Goal: Information Seeking & Learning: Learn about a topic

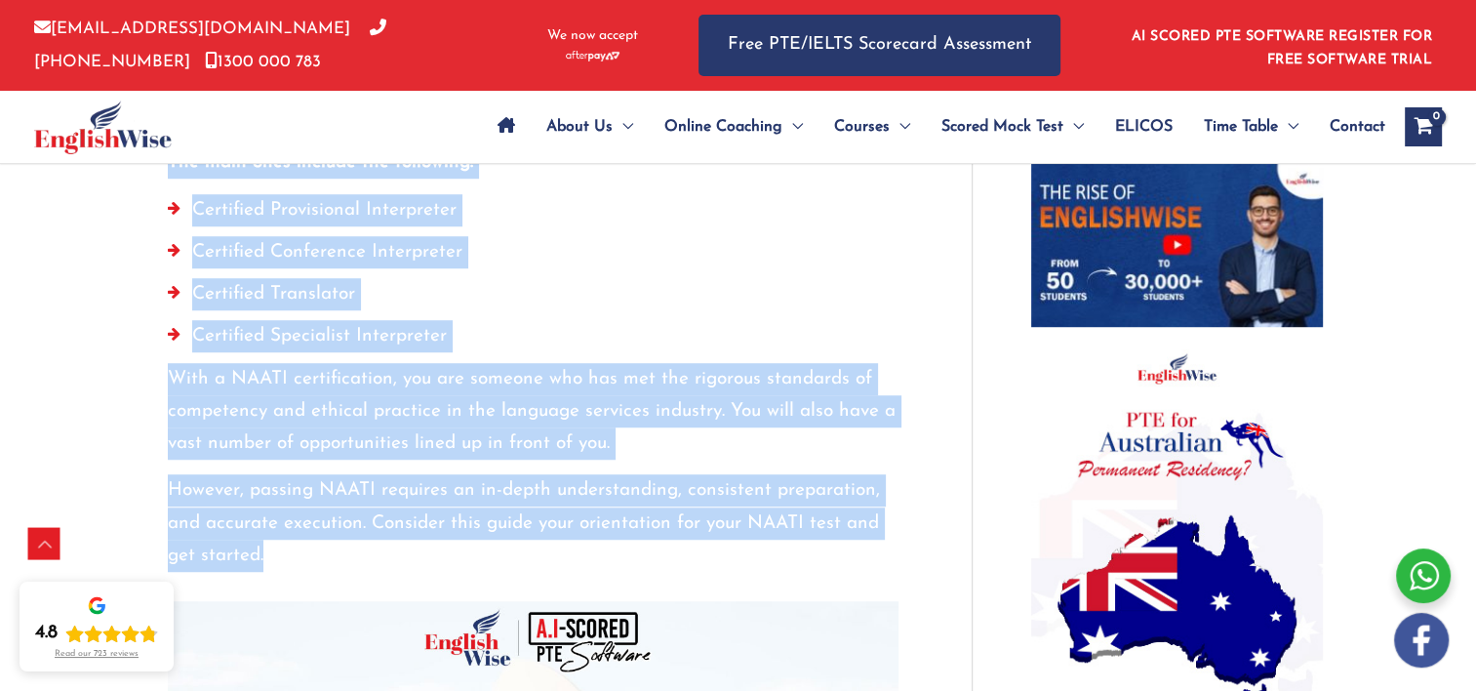
scroll to position [1335, 0]
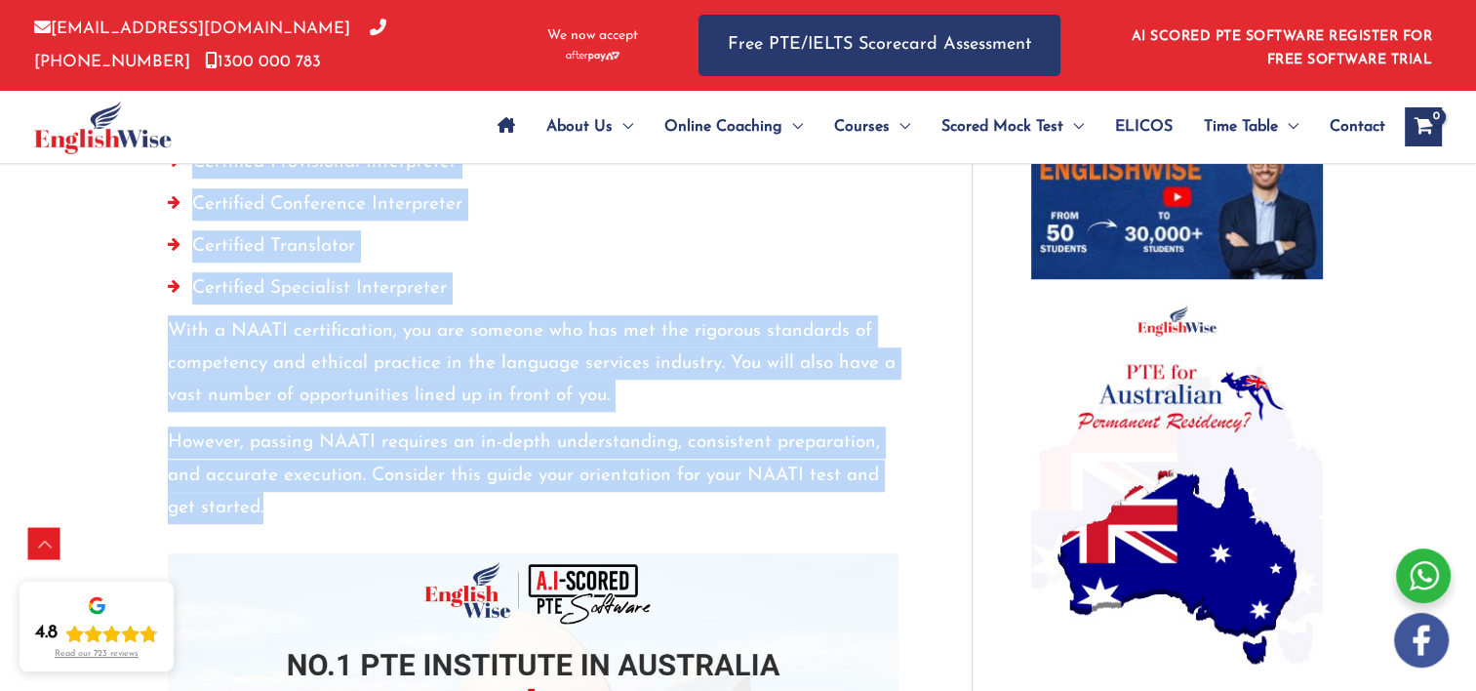
drag, startPoint x: 168, startPoint y: 351, endPoint x: 310, endPoint y: 474, distance: 188.1
click at [588, 337] on p "With a NAATI certification, you are someone who has met the rigorous standards …" at bounding box center [533, 364] width 731 height 98
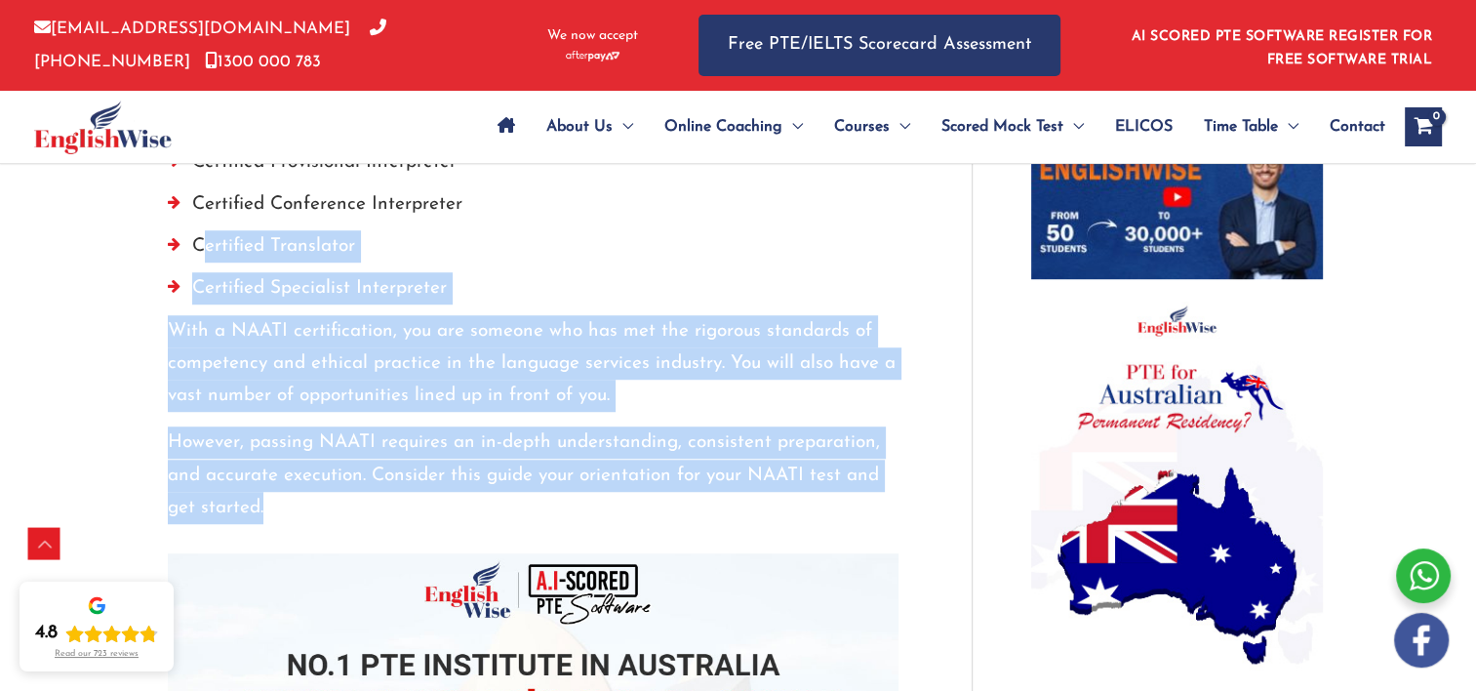
drag, startPoint x: 274, startPoint y: 472, endPoint x: 204, endPoint y: 218, distance: 264.1
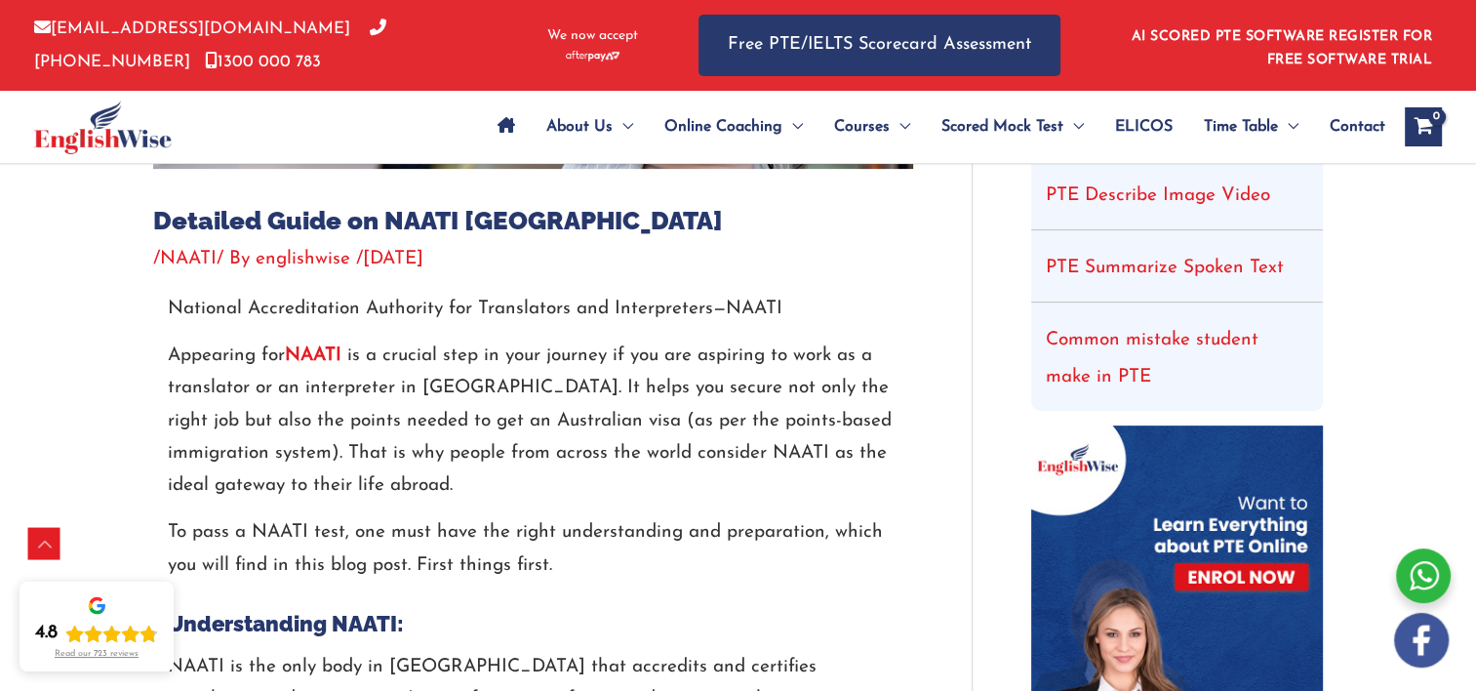
scroll to position [618, 0]
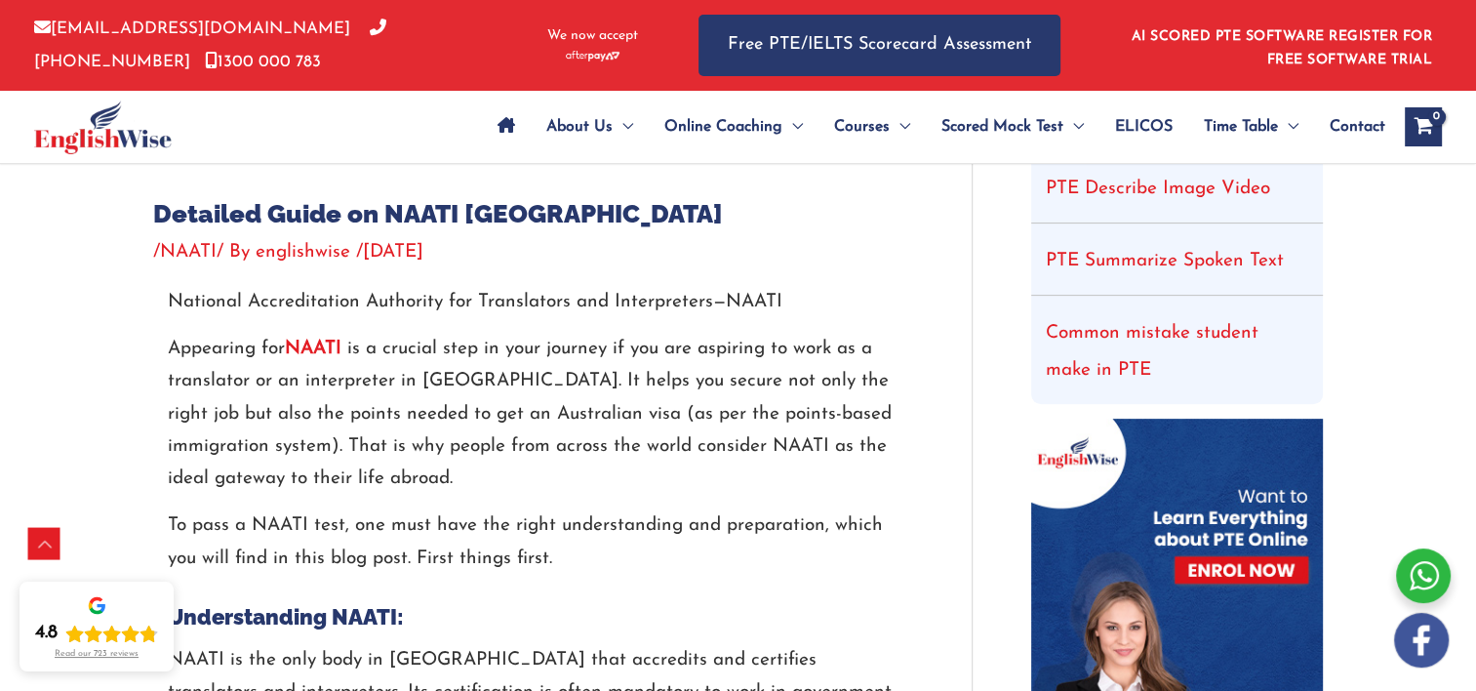
click at [638, 227] on h1 "Detailed Guide on NAATI [GEOGRAPHIC_DATA]" at bounding box center [533, 214] width 760 height 30
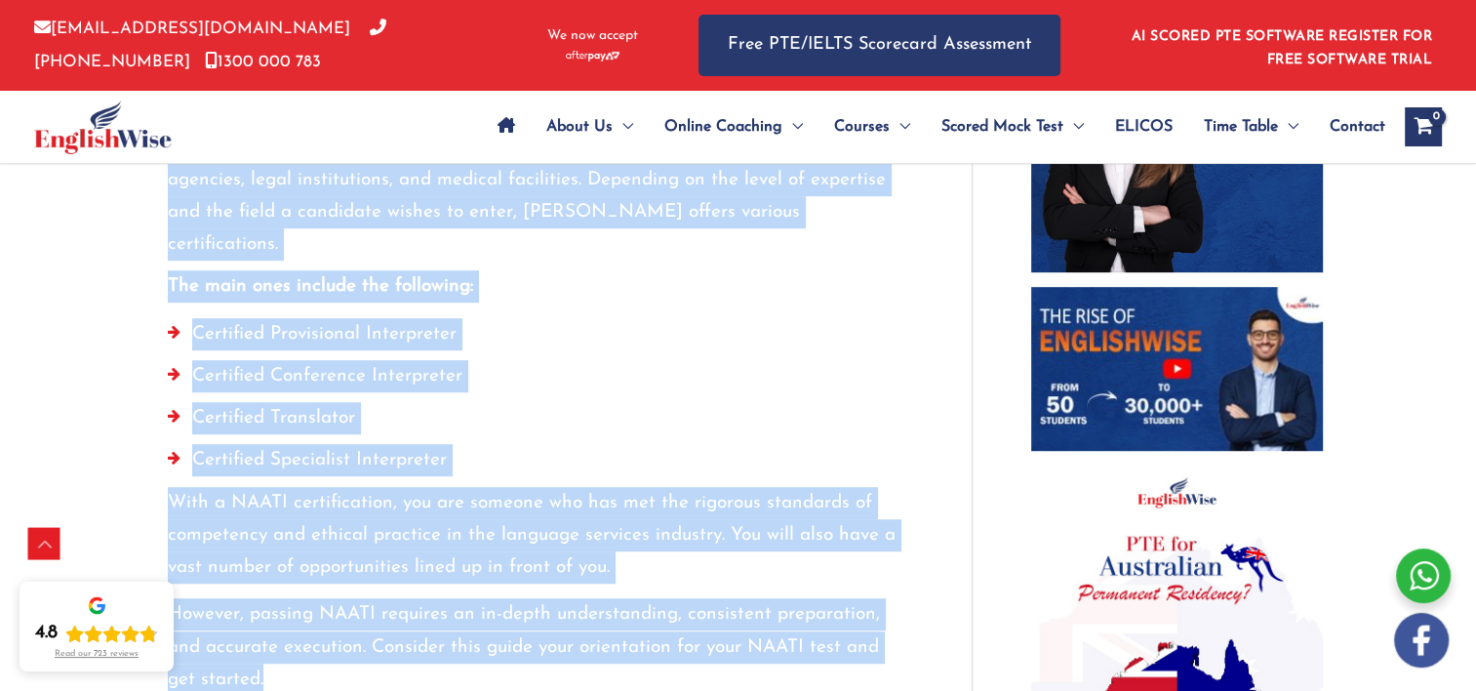
scroll to position [1309, 0]
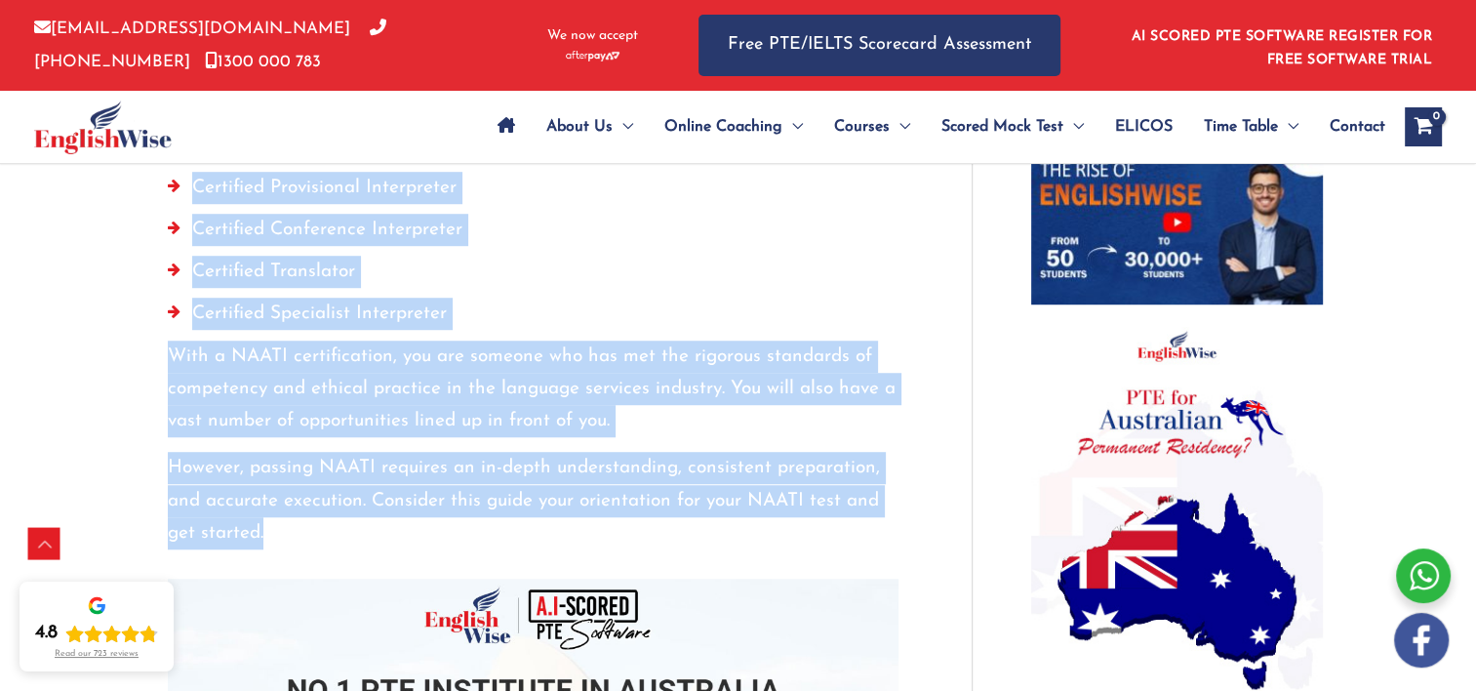
drag, startPoint x: 154, startPoint y: 210, endPoint x: 414, endPoint y: 511, distance: 397.7
copy div "Detailed Guide on NAATI Australia / NAATI / By englishwise / September 6, 2024 …"
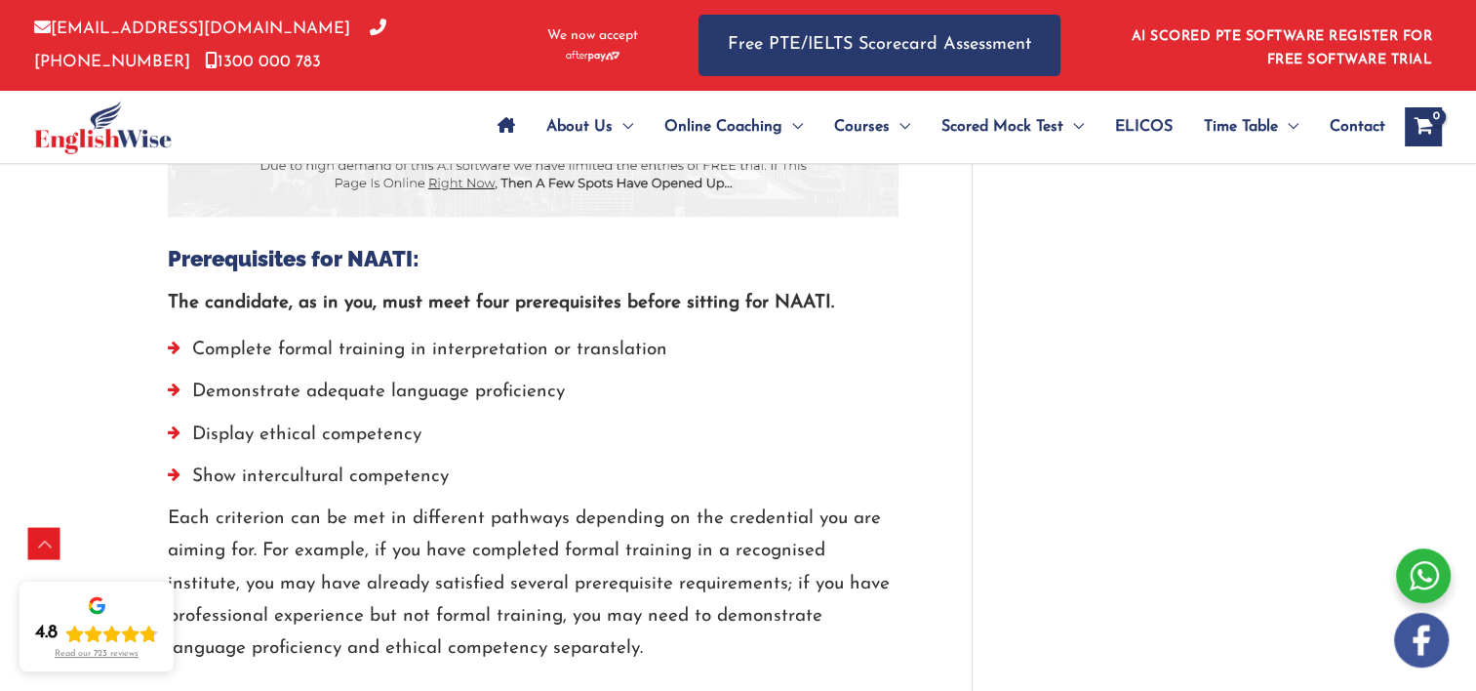
scroll to position [2162, 0]
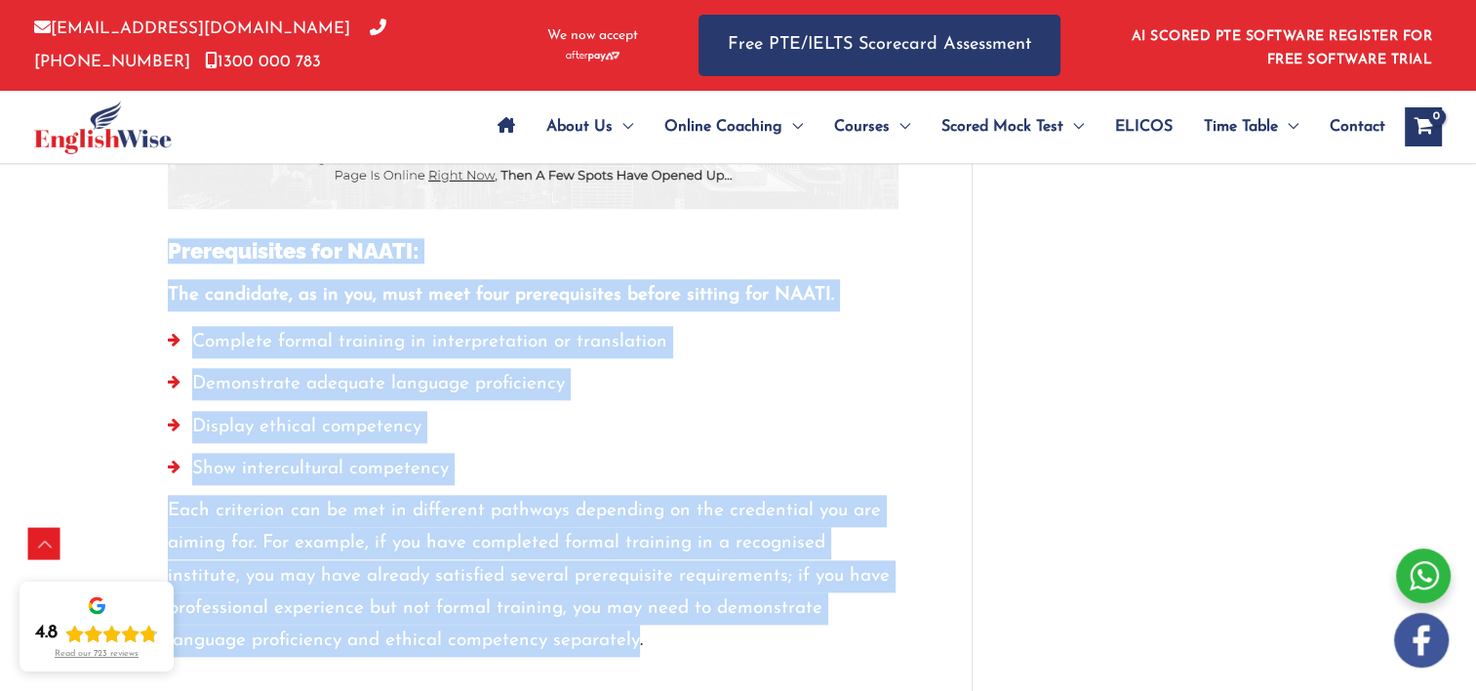
drag, startPoint x: 172, startPoint y: 211, endPoint x: 635, endPoint y: 600, distance: 605.2
copy div "Prerequisites for NAATI: The candidate, as in you, must meet four prerequisites…"
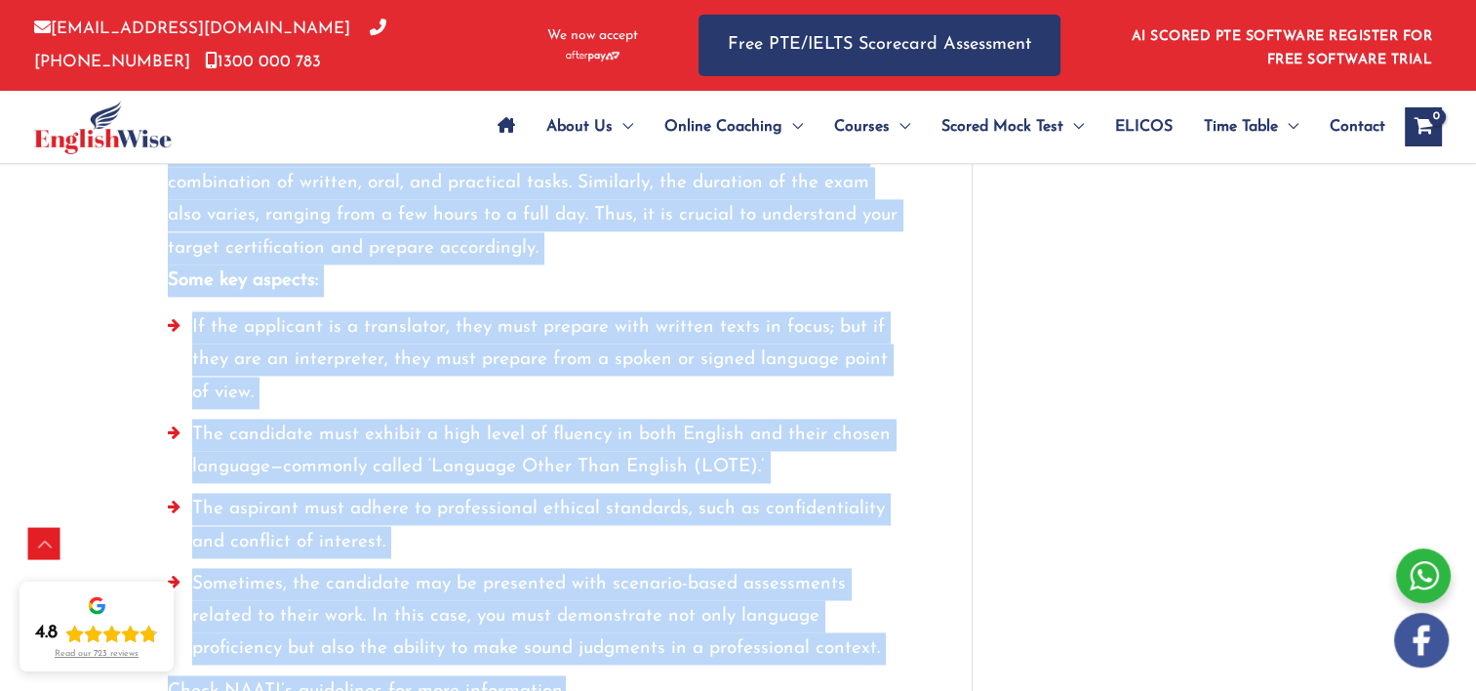
scroll to position [2917, 0]
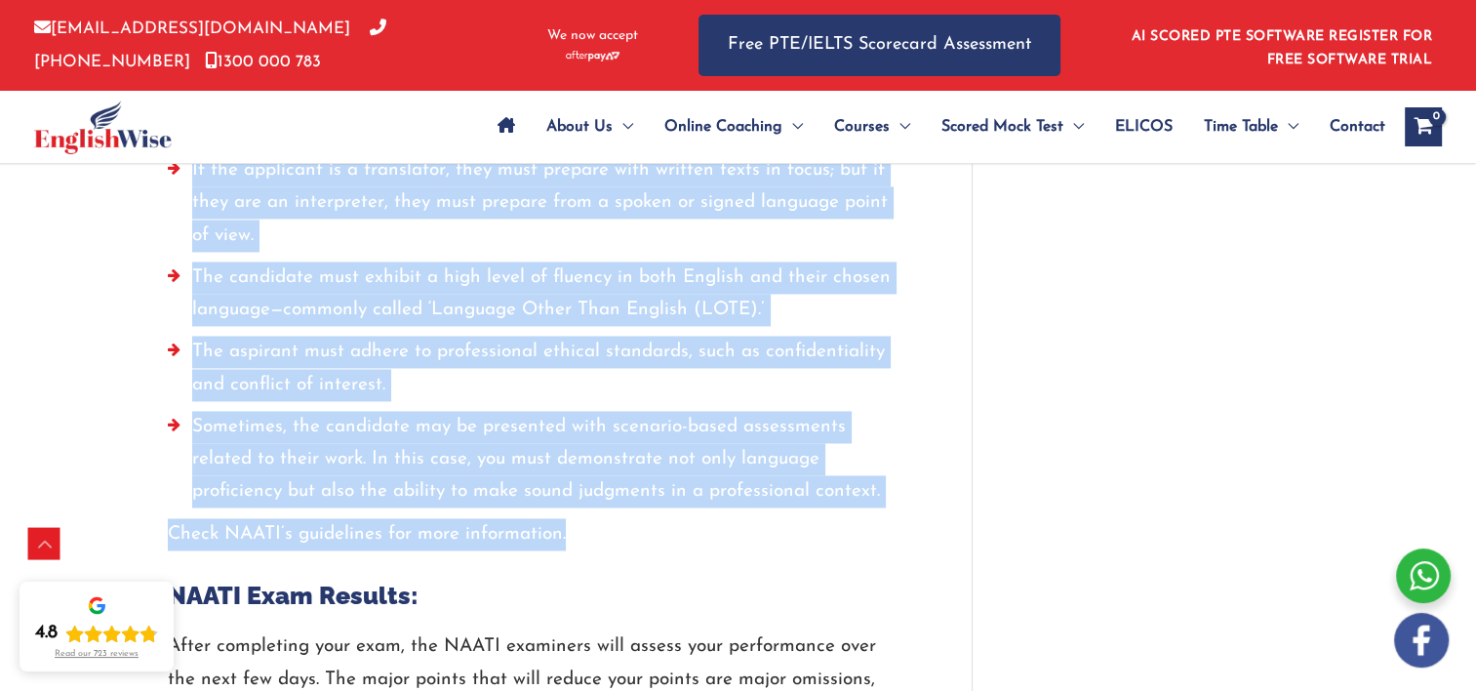
drag, startPoint x: 169, startPoint y: 183, endPoint x: 551, endPoint y: 540, distance: 523.2
click at [551, 540] on div "National Accreditation Authority for Translators and Interpreters—NAATI Appeari…" at bounding box center [533, 104] width 731 height 4234
copy div "The NAATI exam format varies with the certification level. Typically, most incl…"
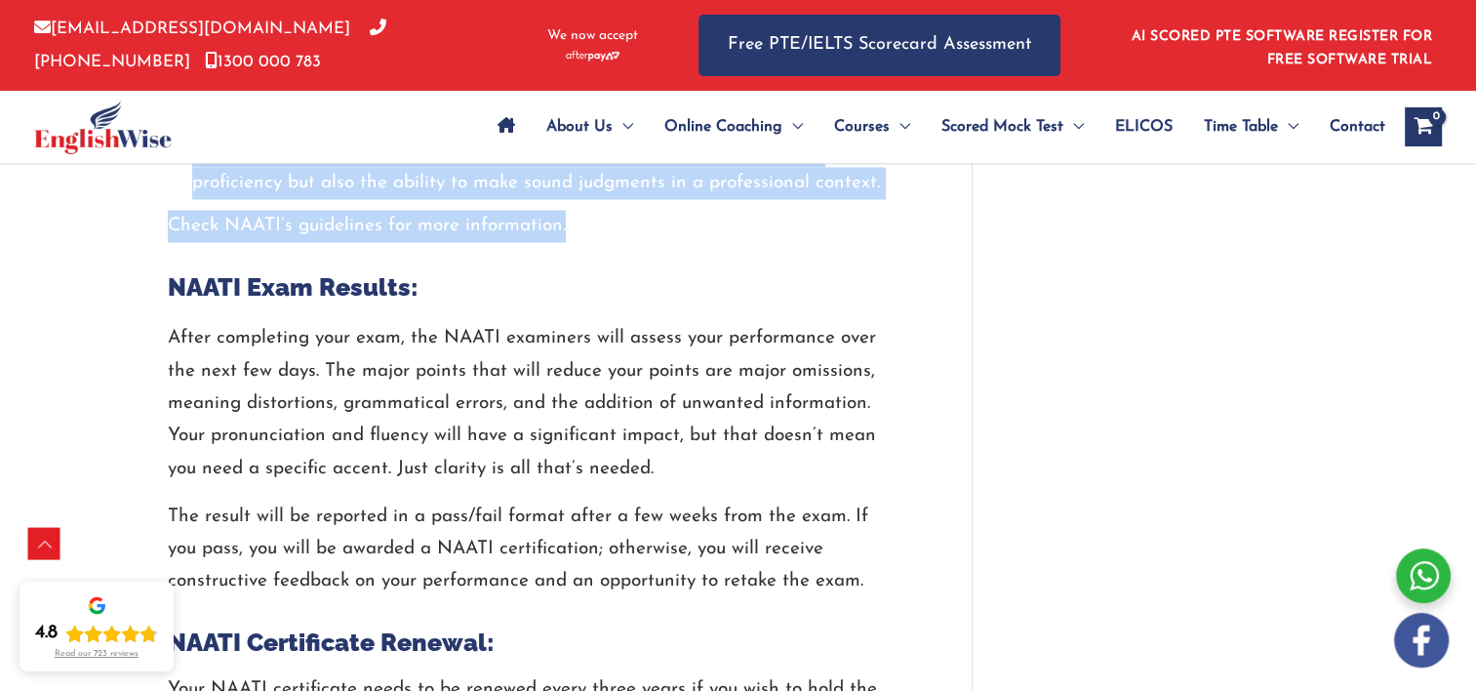
scroll to position [3247, 0]
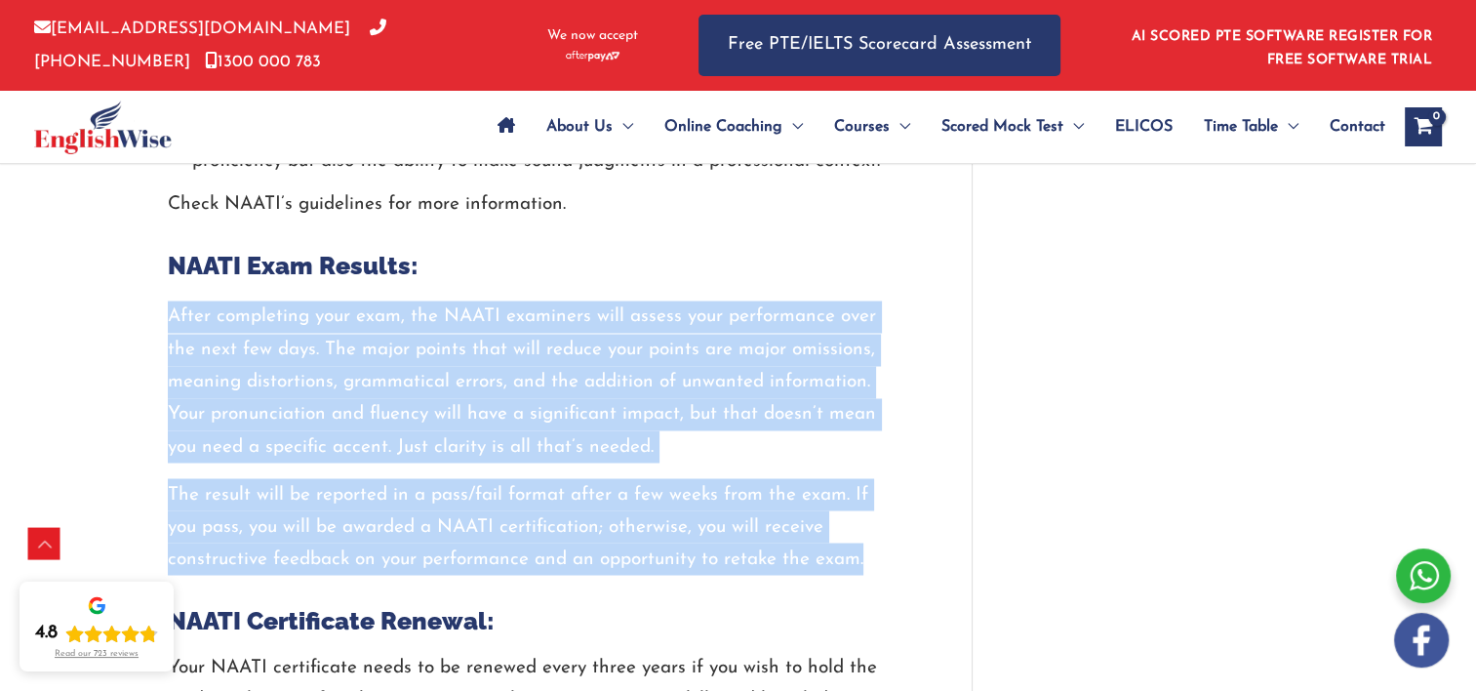
drag, startPoint x: 169, startPoint y: 274, endPoint x: 901, endPoint y: 525, distance: 774.3
copy div "After completing your exam, the NAATI examiners will assess your performance ov…"
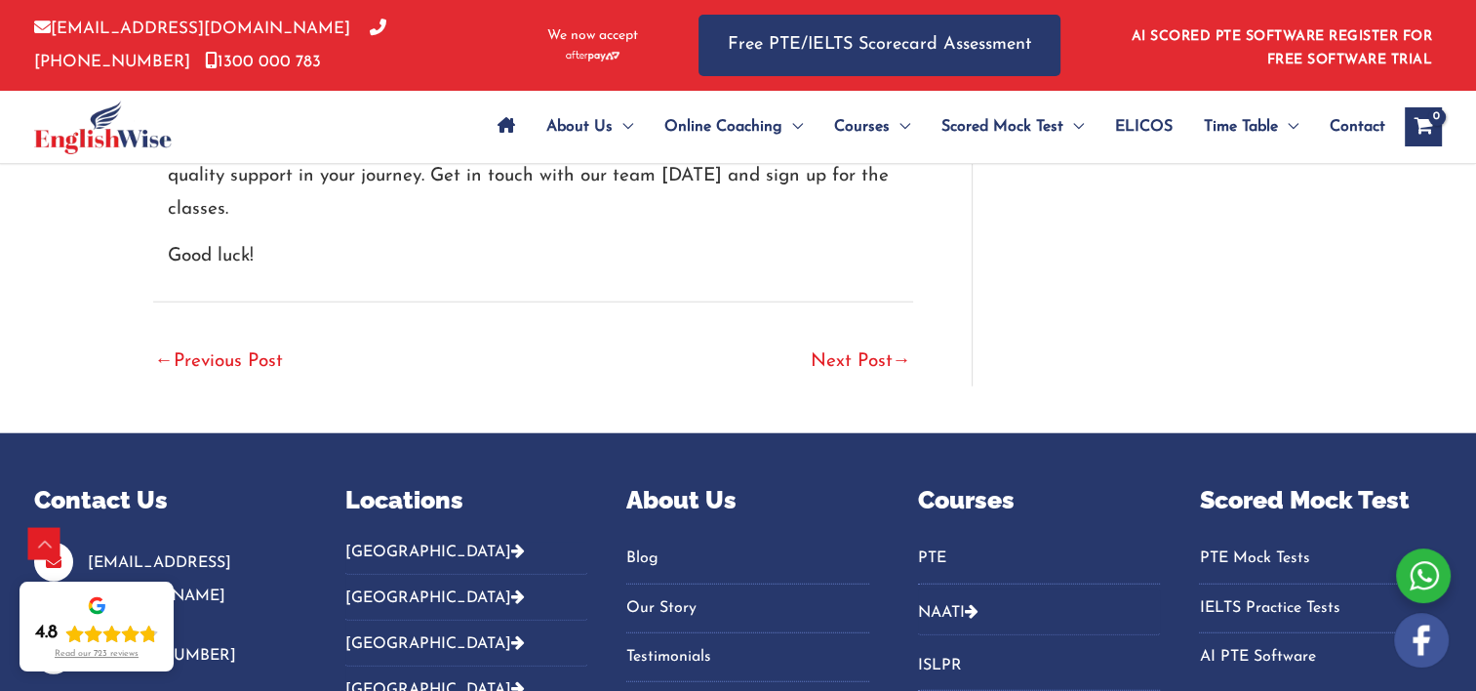
scroll to position [4757, 0]
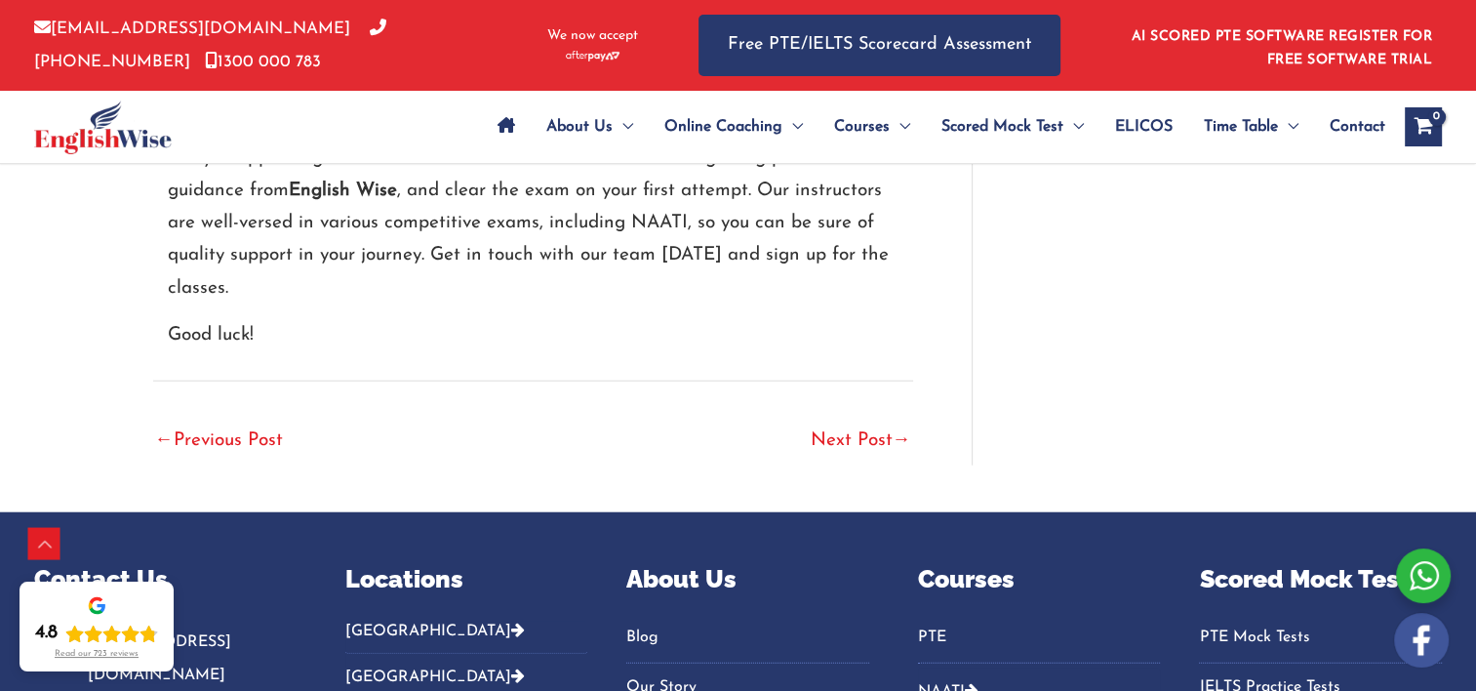
click at [245, 420] on link "← Previous Post" at bounding box center [219, 441] width 128 height 43
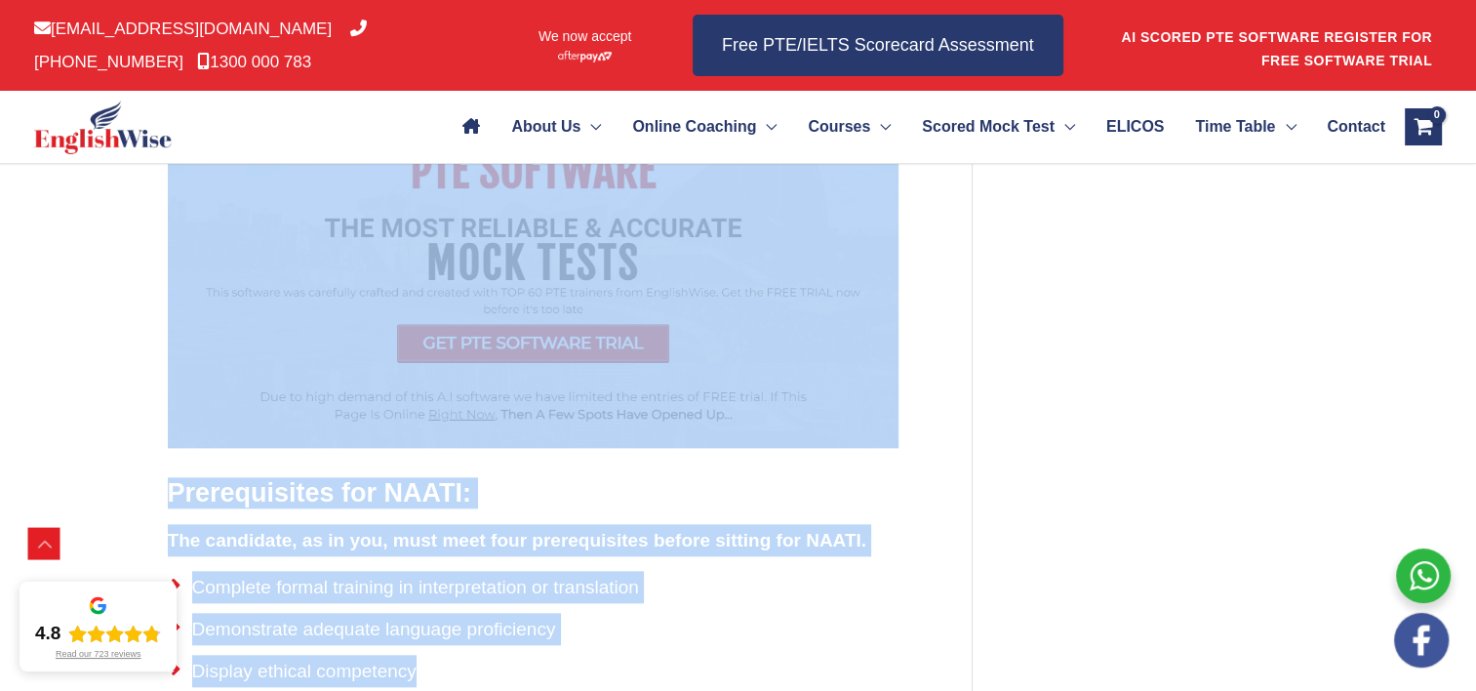
scroll to position [1928, 0]
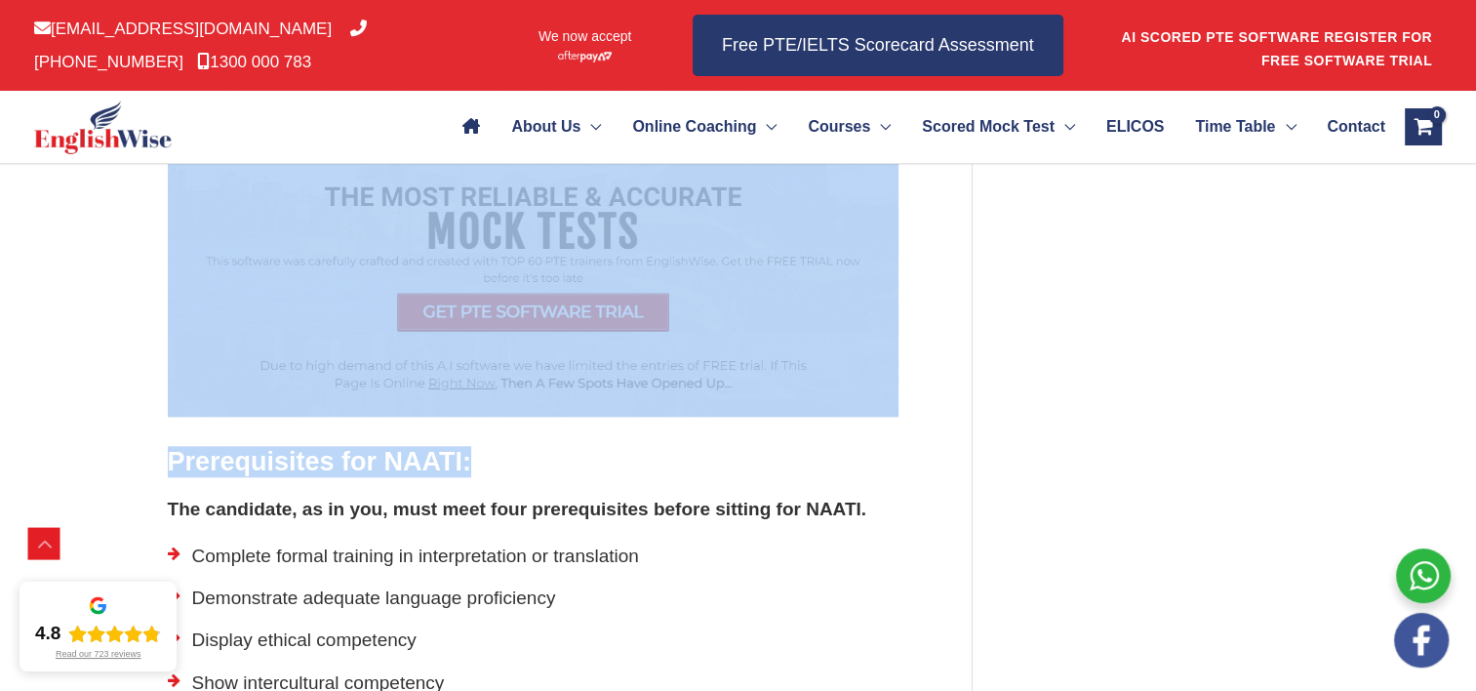
drag, startPoint x: 165, startPoint y: 258, endPoint x: 589, endPoint y: 472, distance: 475.5
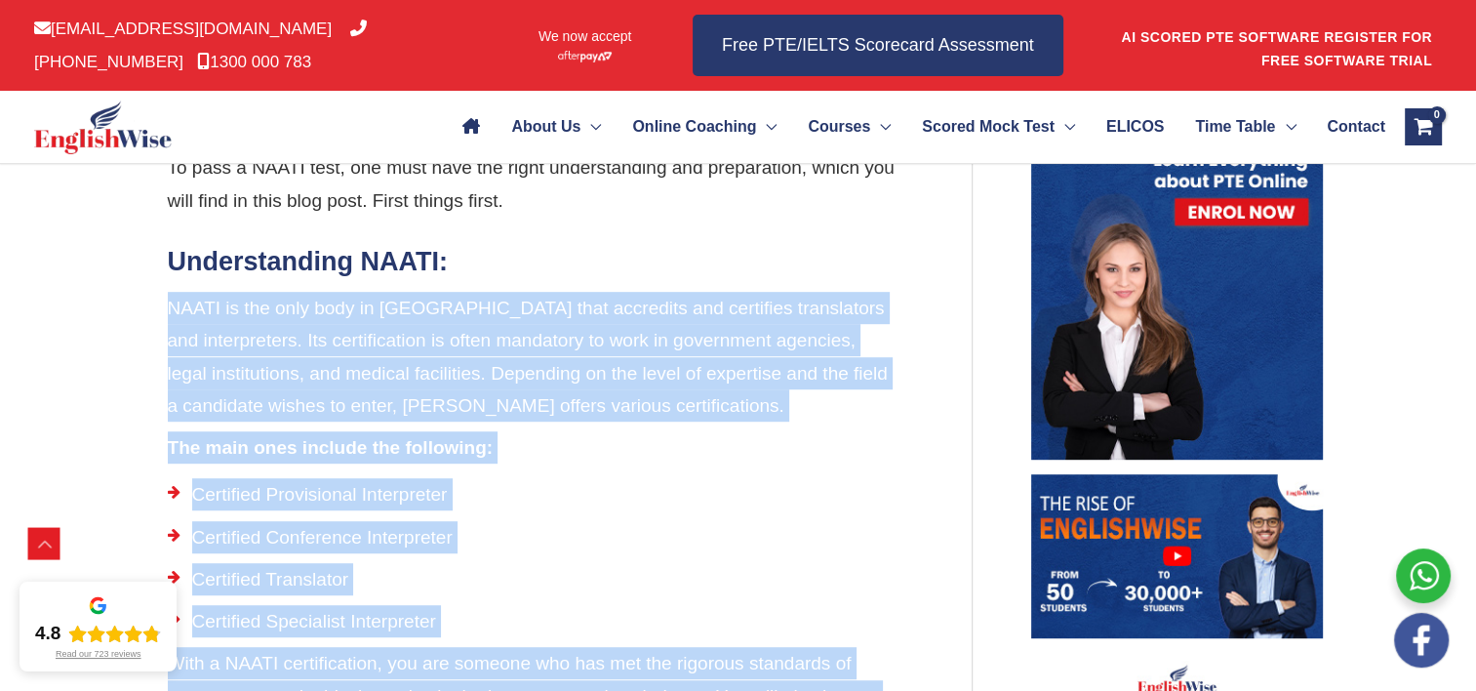
scroll to position [983, 0]
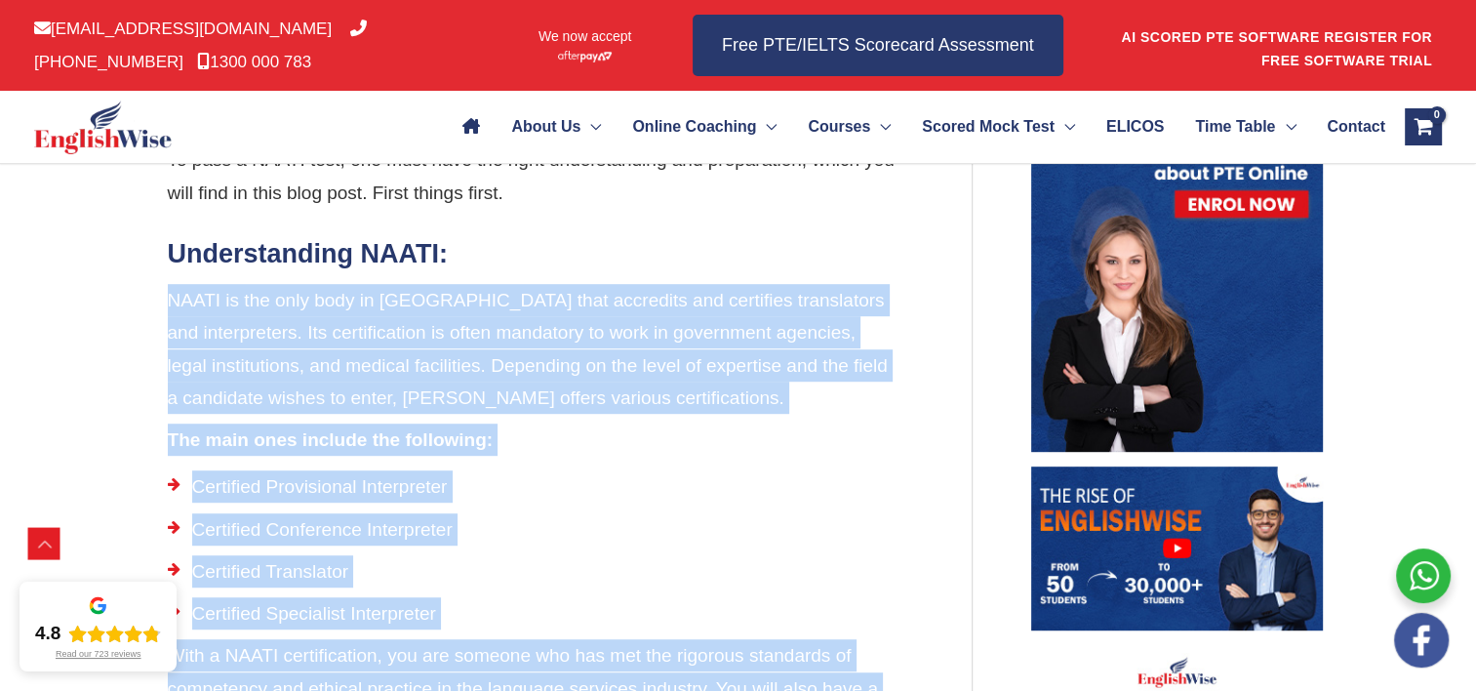
copy div "NAATI is the only body in Australia that accredits and certifies translators an…"
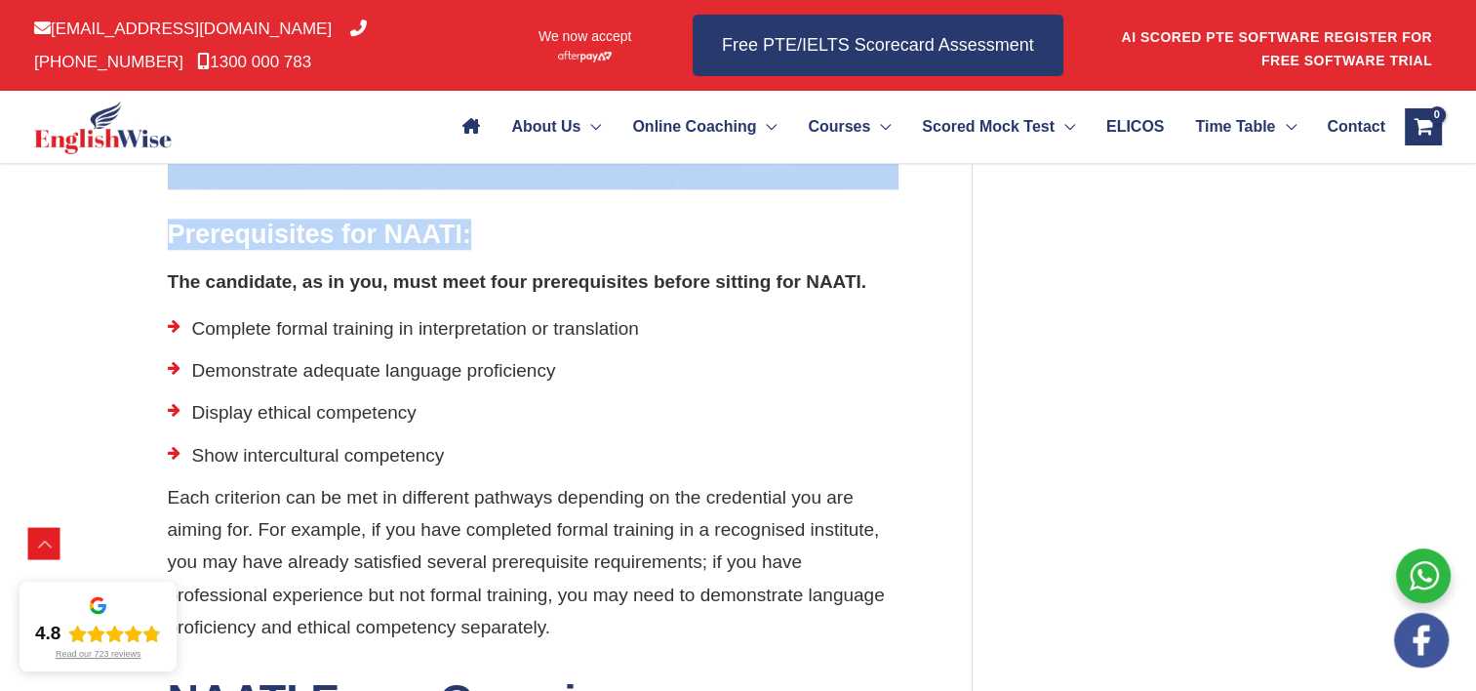
scroll to position [2170, 0]
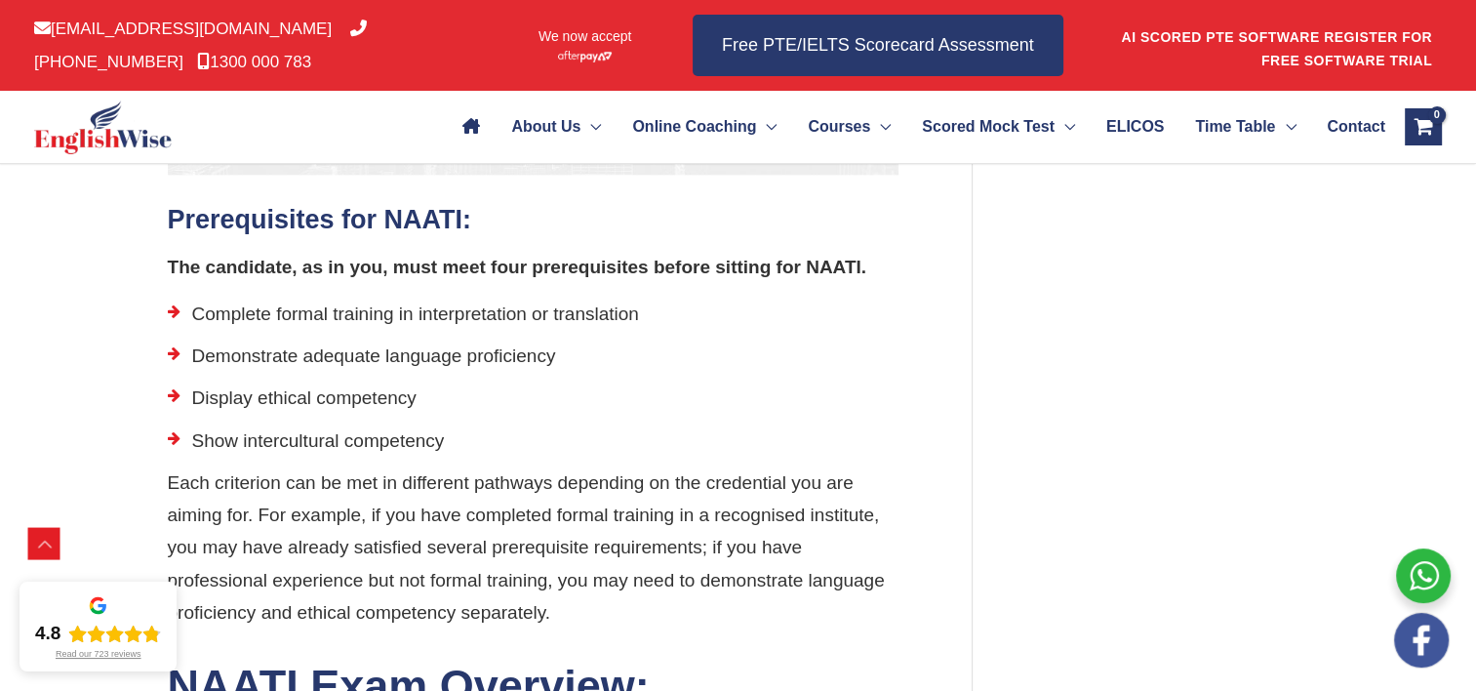
click at [1121, 310] on div "Detailed Guide on NAATI [GEOGRAPHIC_DATA] / NAATI / By englishwise / [DATE] Nat…" at bounding box center [739, 590] width 1210 height 5123
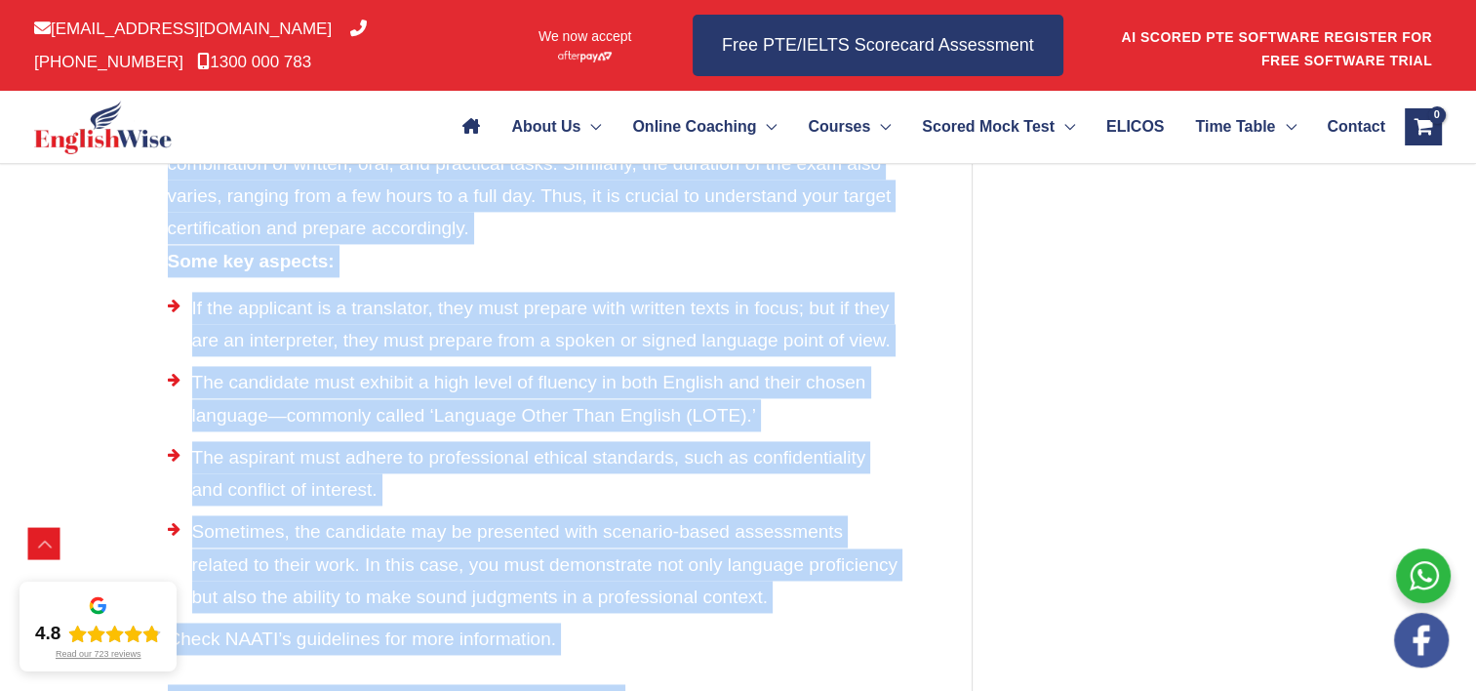
scroll to position [2958, 0]
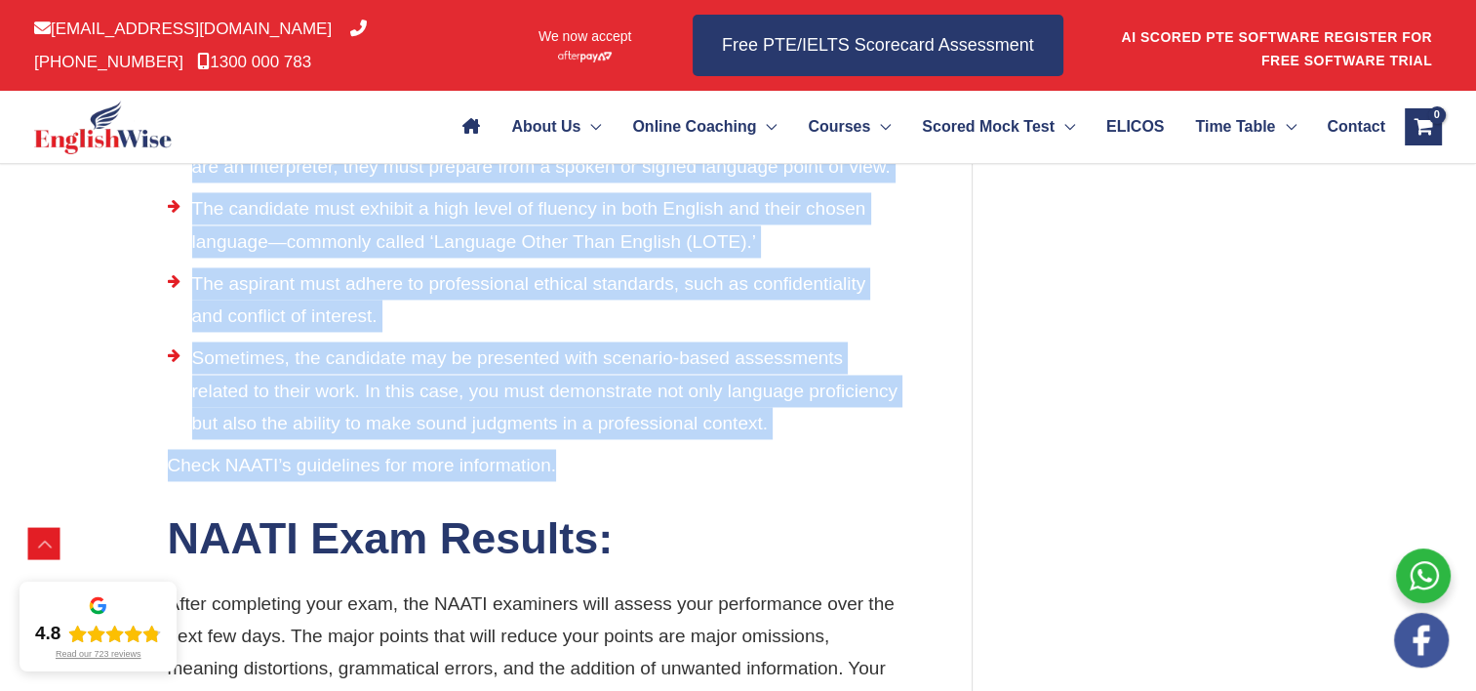
drag, startPoint x: 172, startPoint y: 214, endPoint x: 602, endPoint y: 458, distance: 494.5
click at [602, 458] on div "National Accreditation Authority for Translators and Interpreters—NAATI Appeari…" at bounding box center [533, 90] width 731 height 4288
copy div "Prerequisites for NAATI: The candidate, as in you, must meet four prerequisites…"
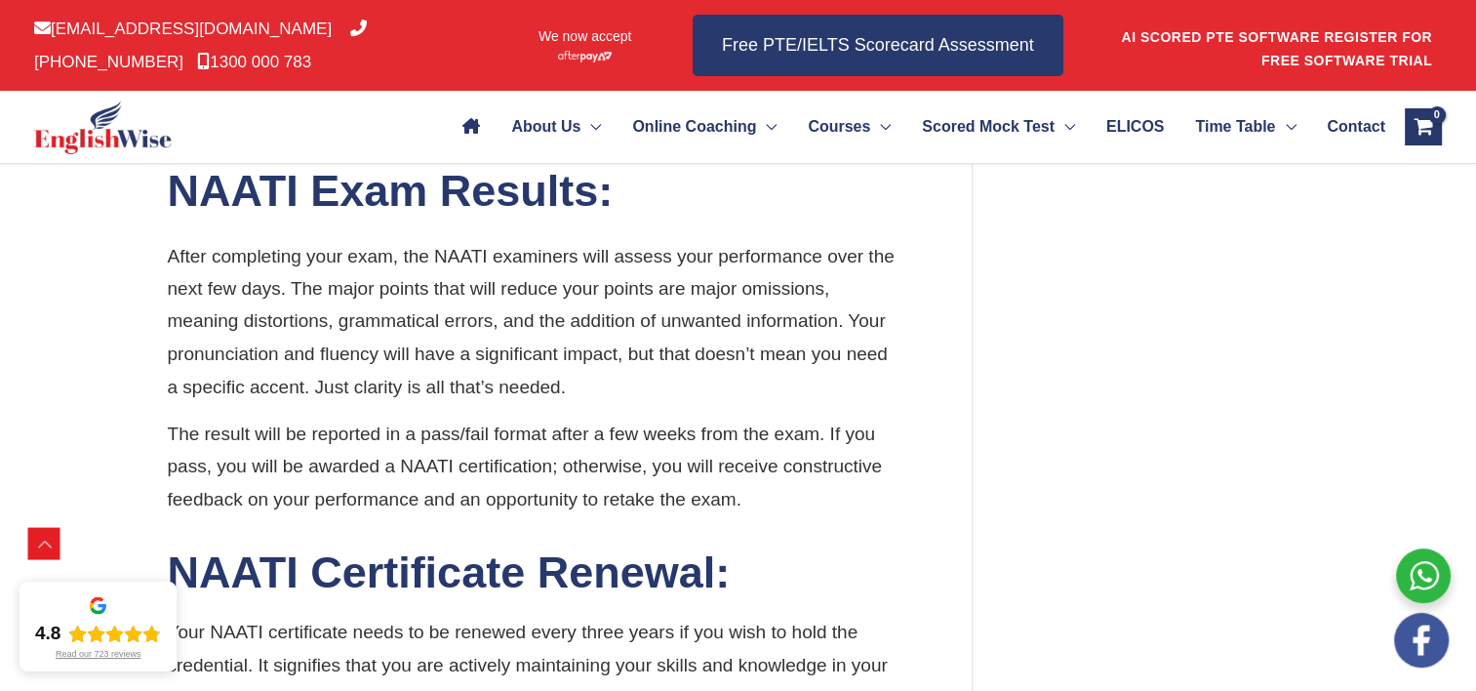
scroll to position [3312, 0]
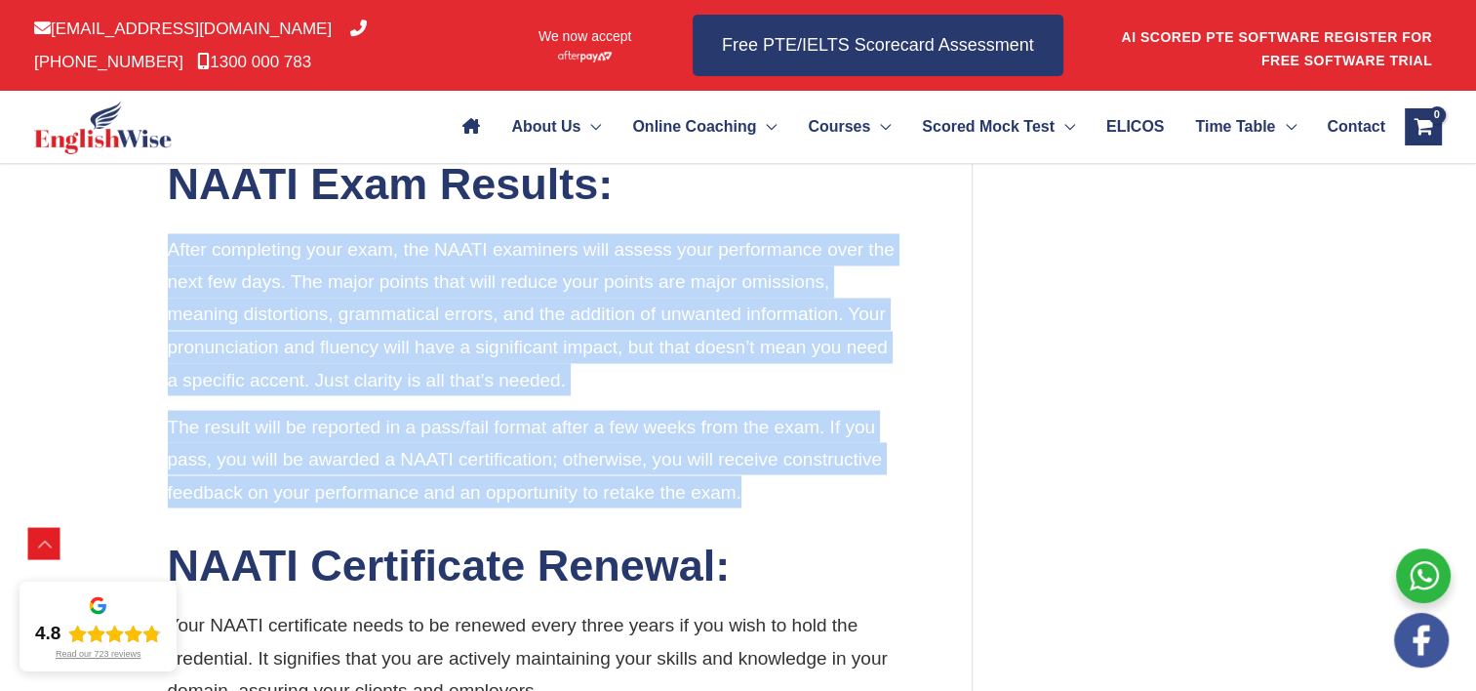
drag, startPoint x: 167, startPoint y: 245, endPoint x: 763, endPoint y: 490, distance: 644.4
click at [763, 490] on div "After completing your exam, the NAATI examiners will assess your performance ov…" at bounding box center [533, 370] width 731 height 274
copy div "After completing your exam, the NAATI examiners will assess your performance ov…"
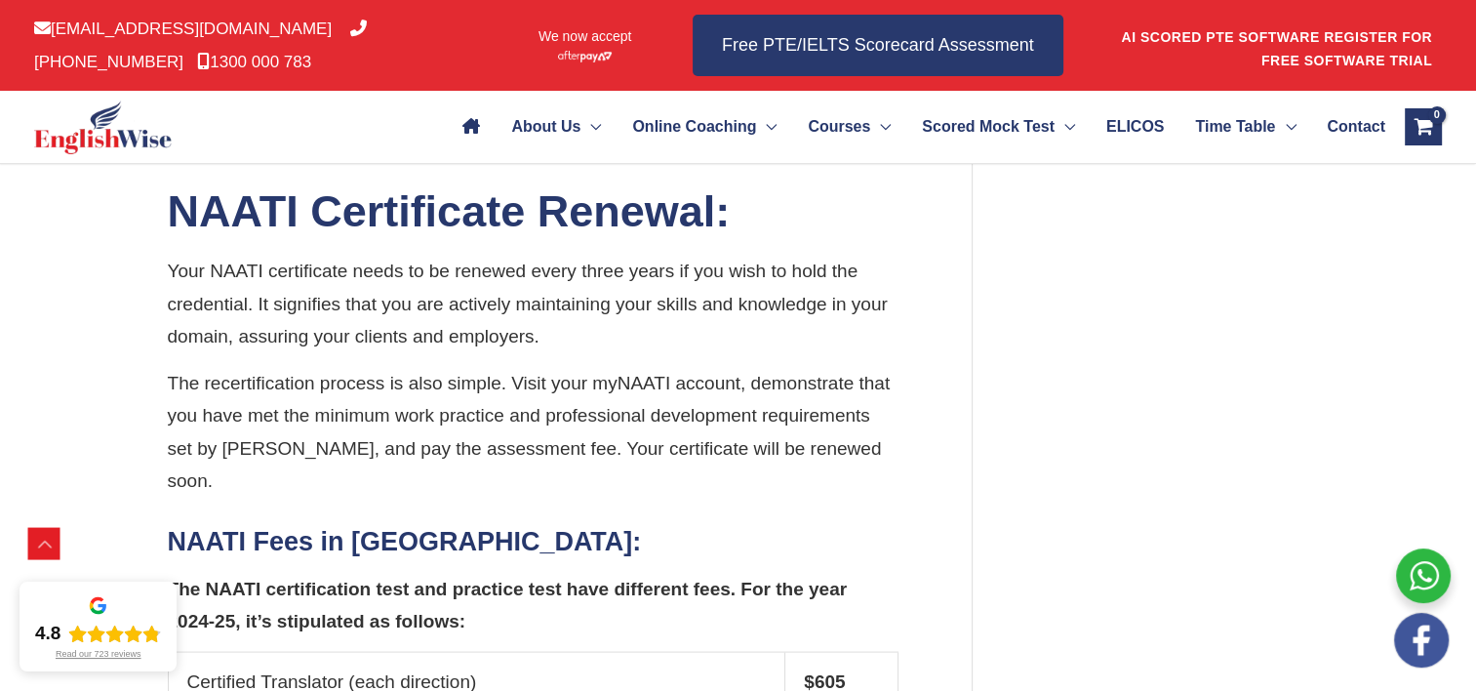
scroll to position [3703, 0]
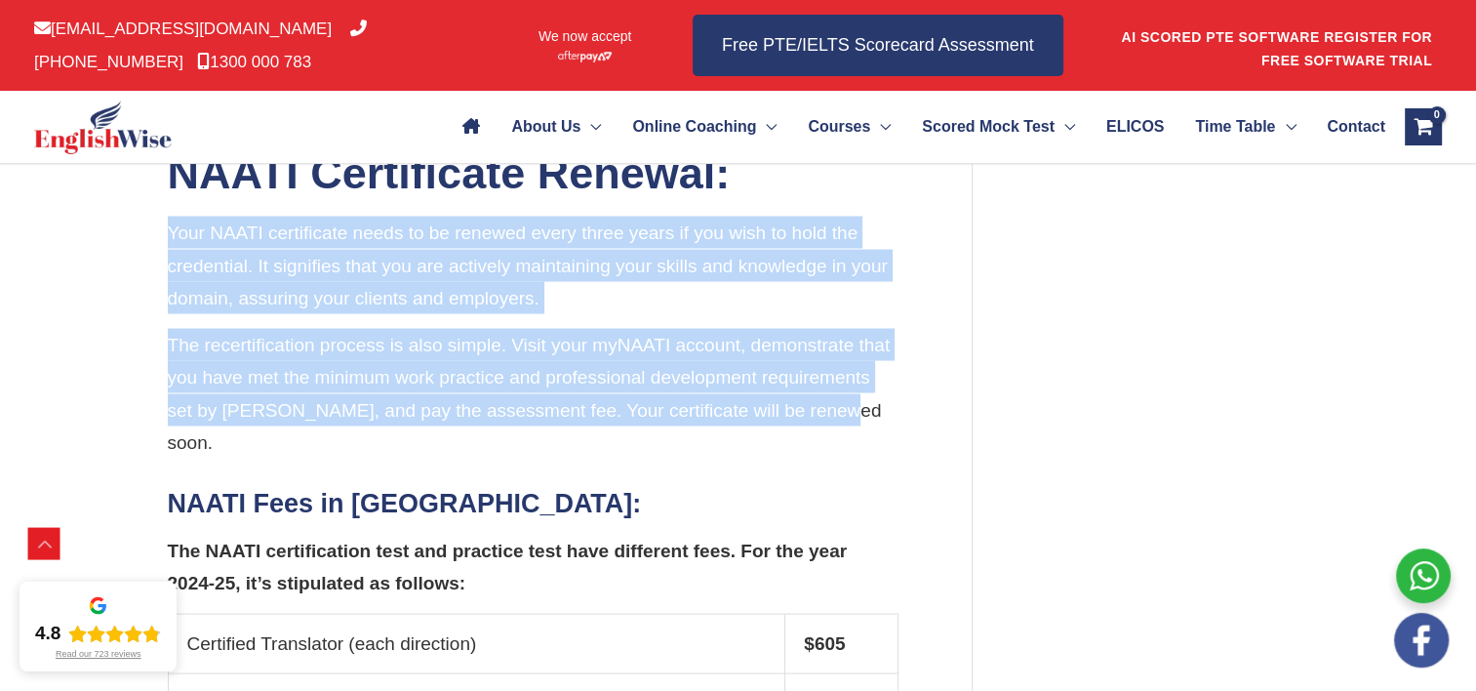
drag, startPoint x: 170, startPoint y: 227, endPoint x: 921, endPoint y: 404, distance: 771.6
copy div "Your NAATI certificate needs to be renewed every three years if you wish to hol…"
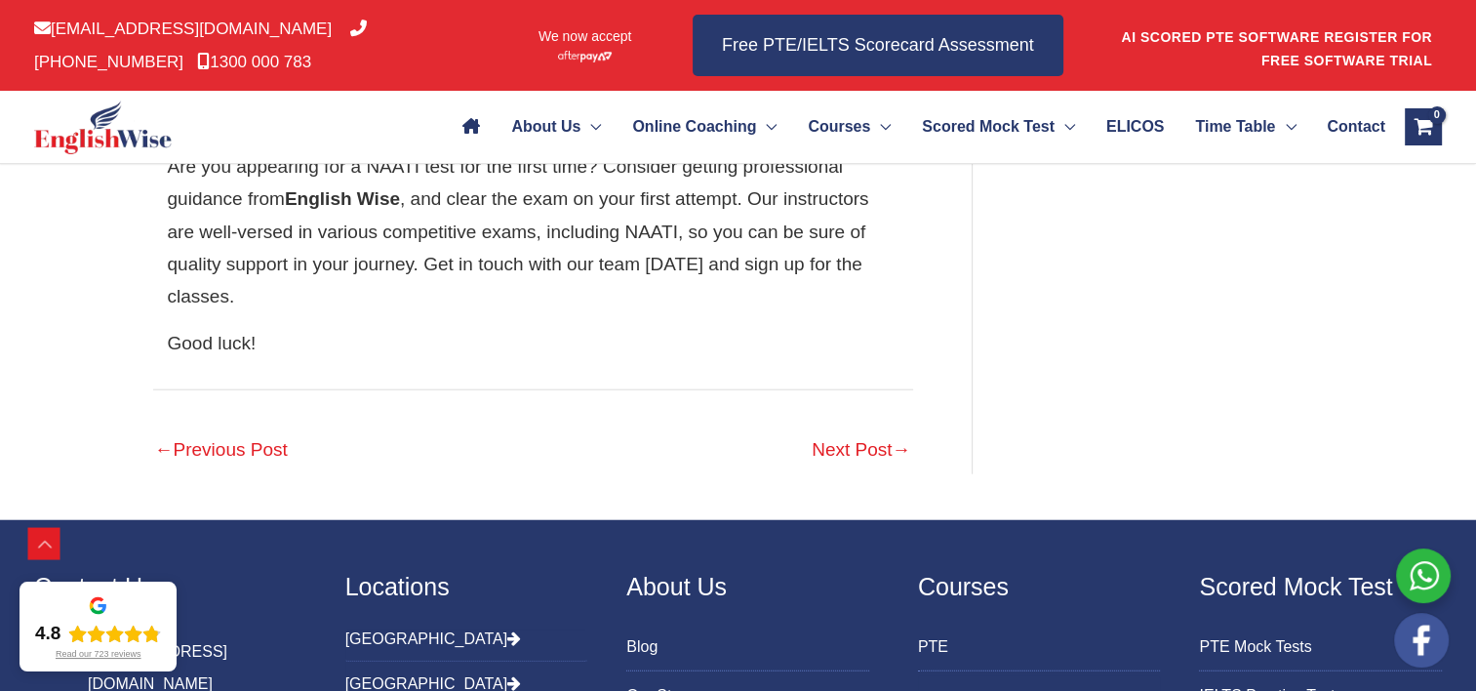
scroll to position [4816, 0]
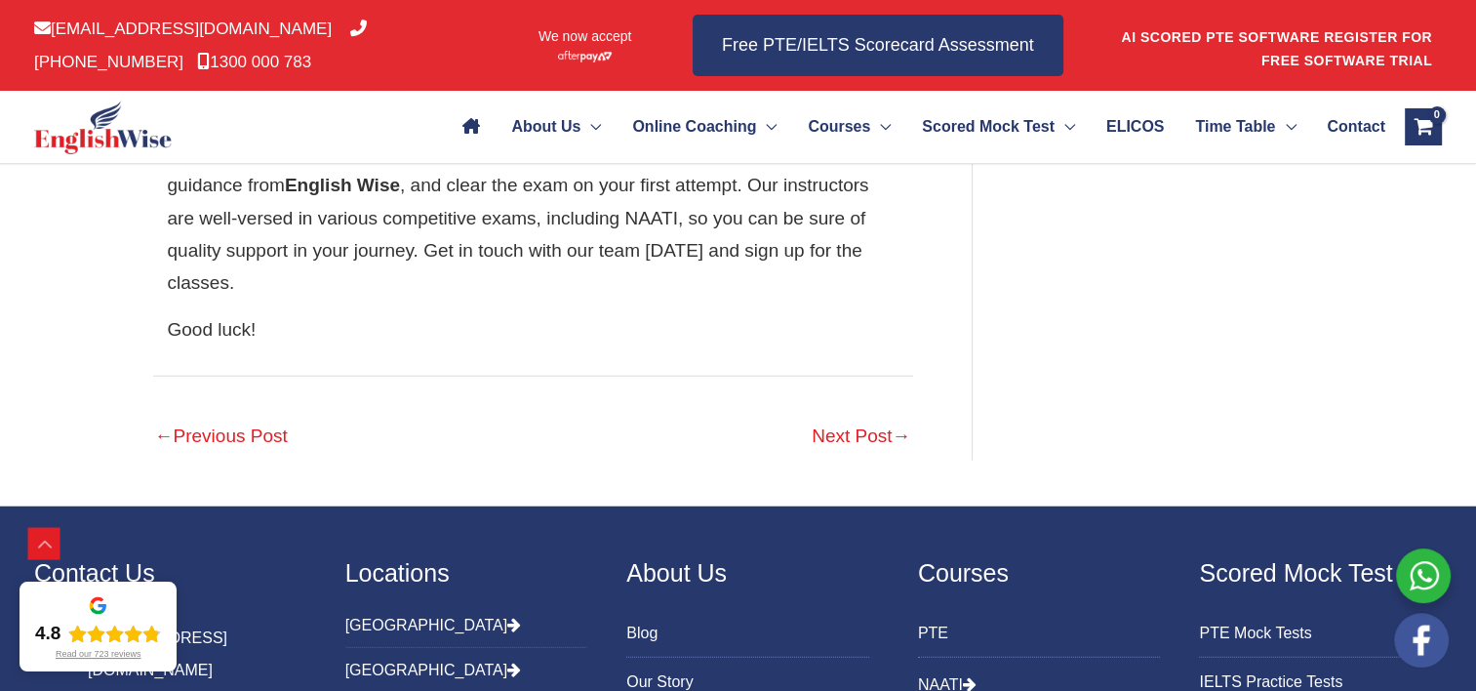
click at [847, 416] on link "Next Post →" at bounding box center [861, 437] width 99 height 43
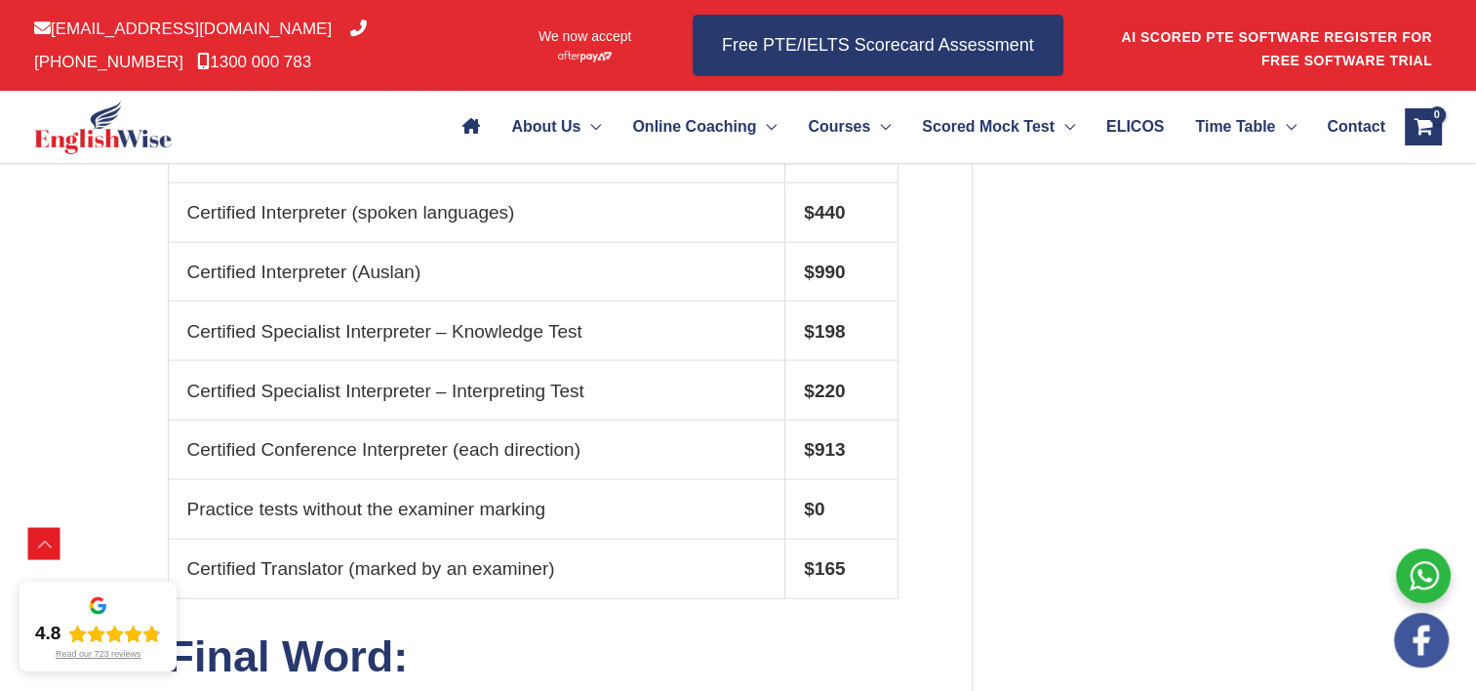
scroll to position [4381, 0]
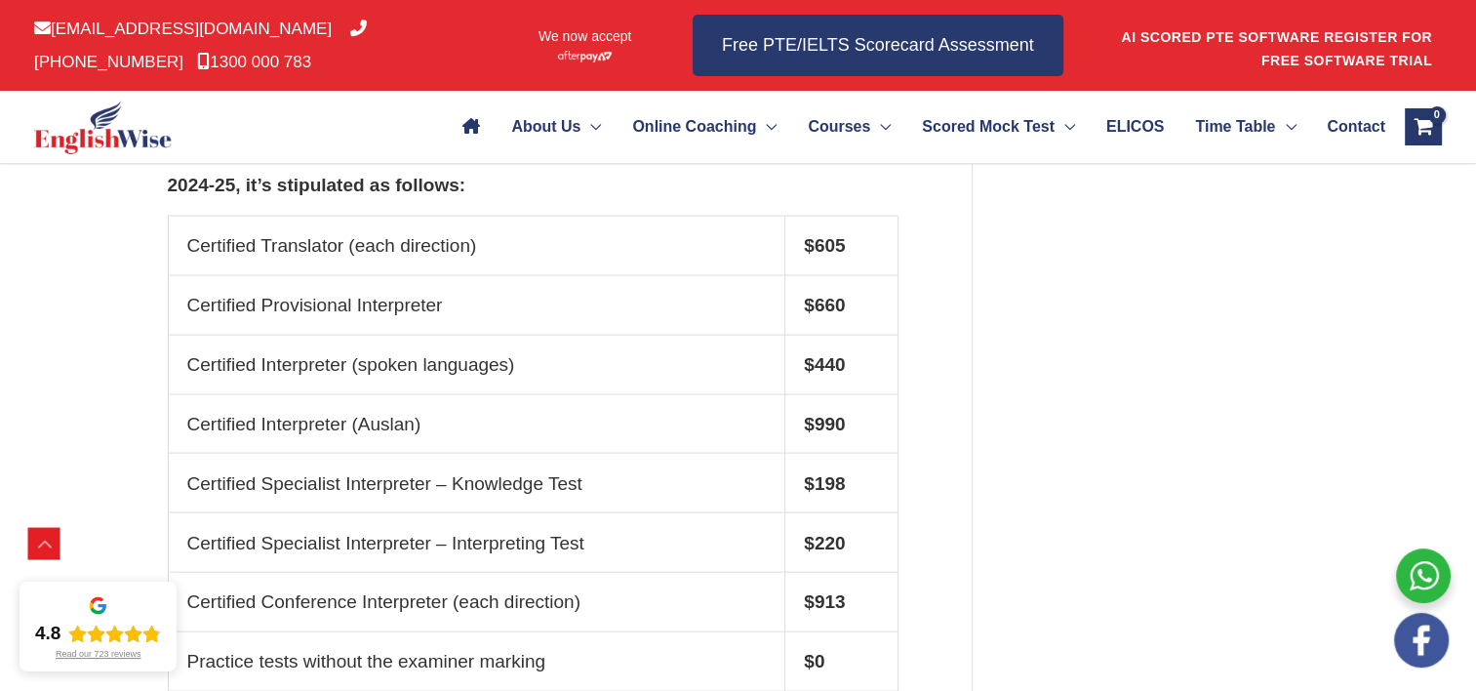
scroll to position [4166, 0]
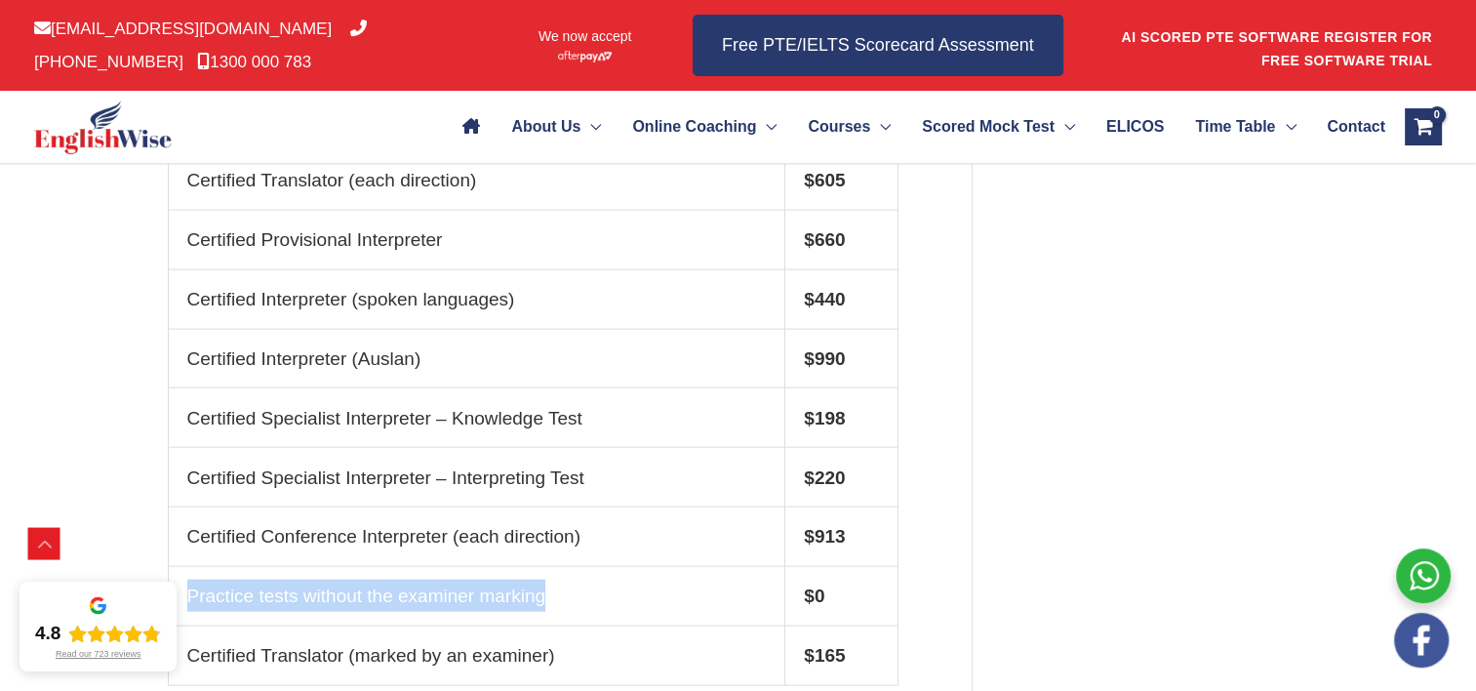
drag, startPoint x: 556, startPoint y: 558, endPoint x: 187, endPoint y: 558, distance: 368.7
click at [187, 567] on td "Practice tests without the examiner marking" at bounding box center [478, 597] width 618 height 60
copy td "Practice tests without the examiner marking"
